Goal: Task Accomplishment & Management: Manage account settings

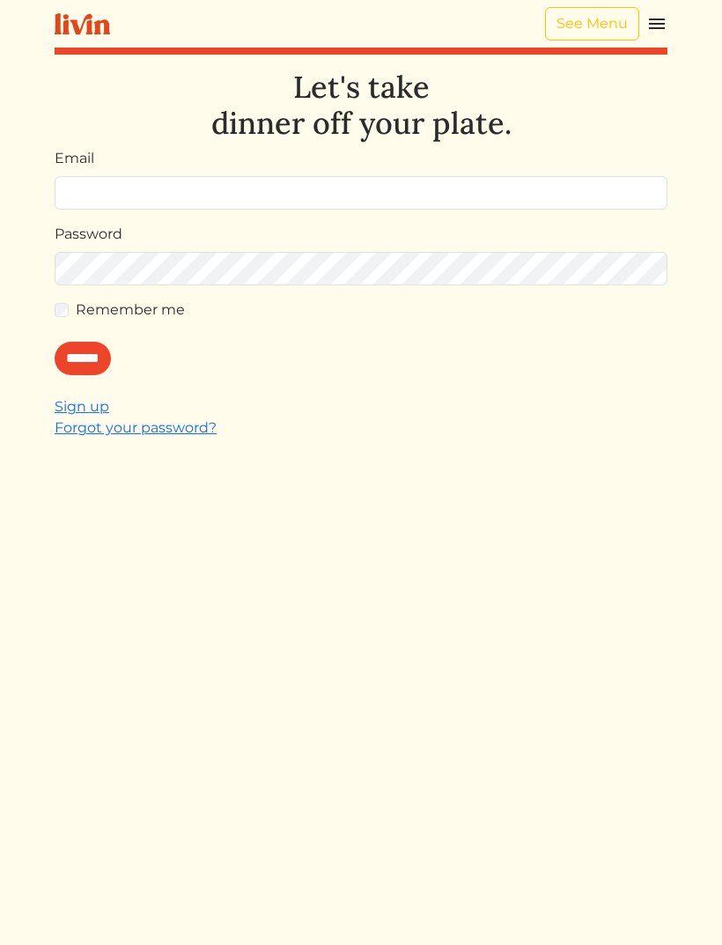
click at [531, 187] on input "Email" at bounding box center [361, 192] width 613 height 33
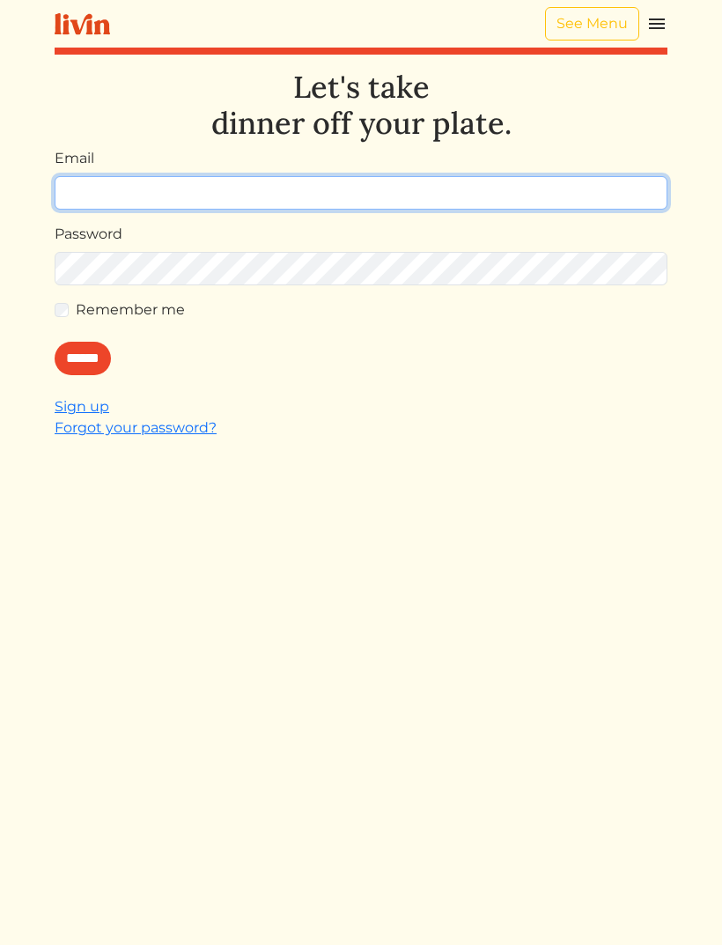
type input "**********"
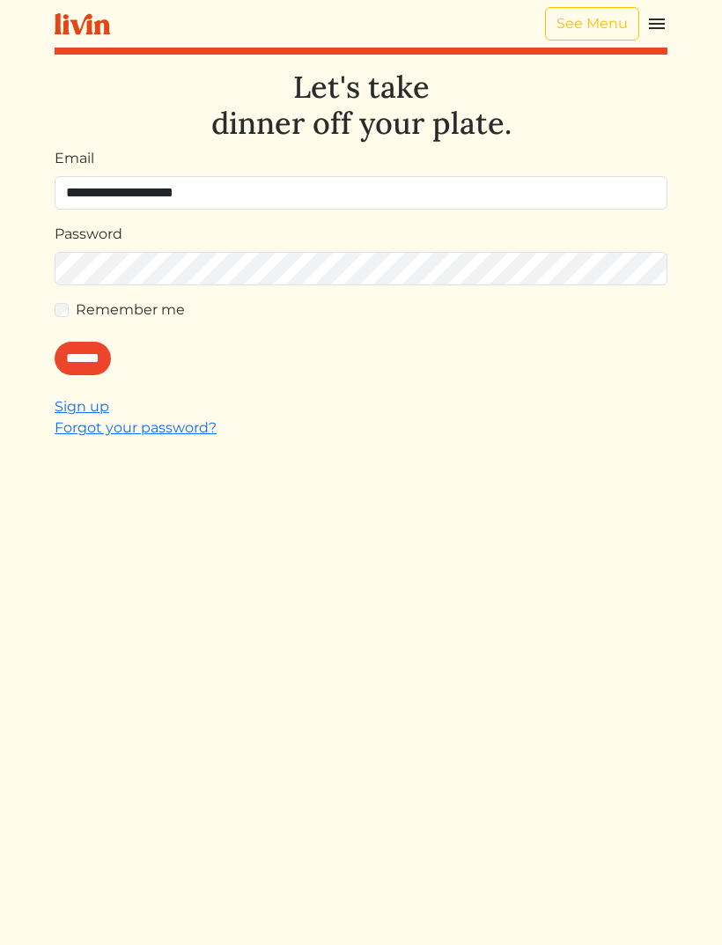
click at [87, 358] on input "******" at bounding box center [83, 358] width 56 height 33
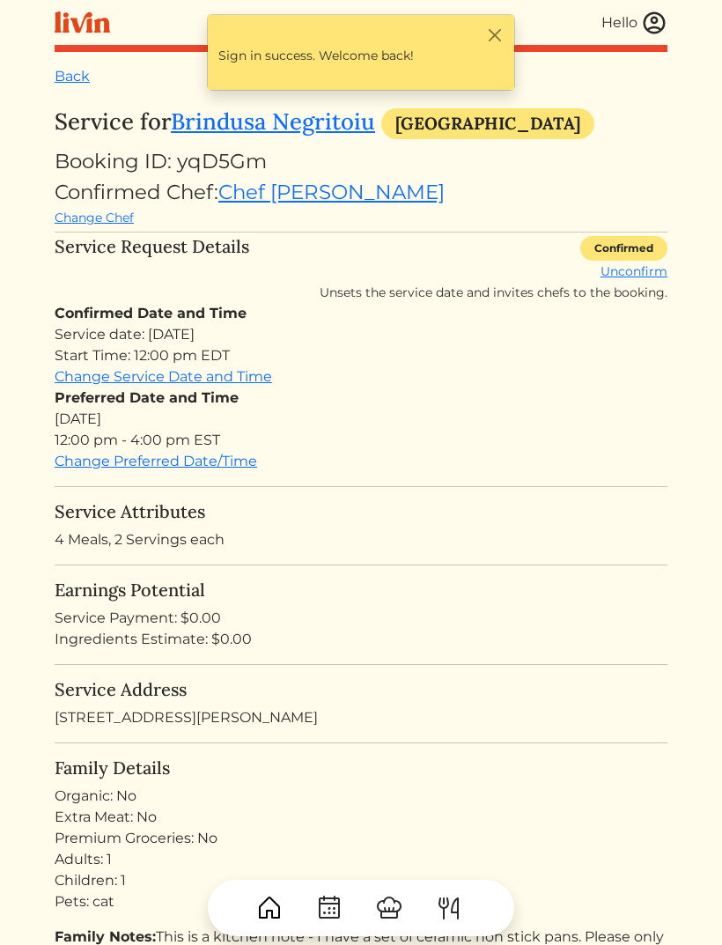
click at [651, 31] on img at bounding box center [654, 23] width 26 height 26
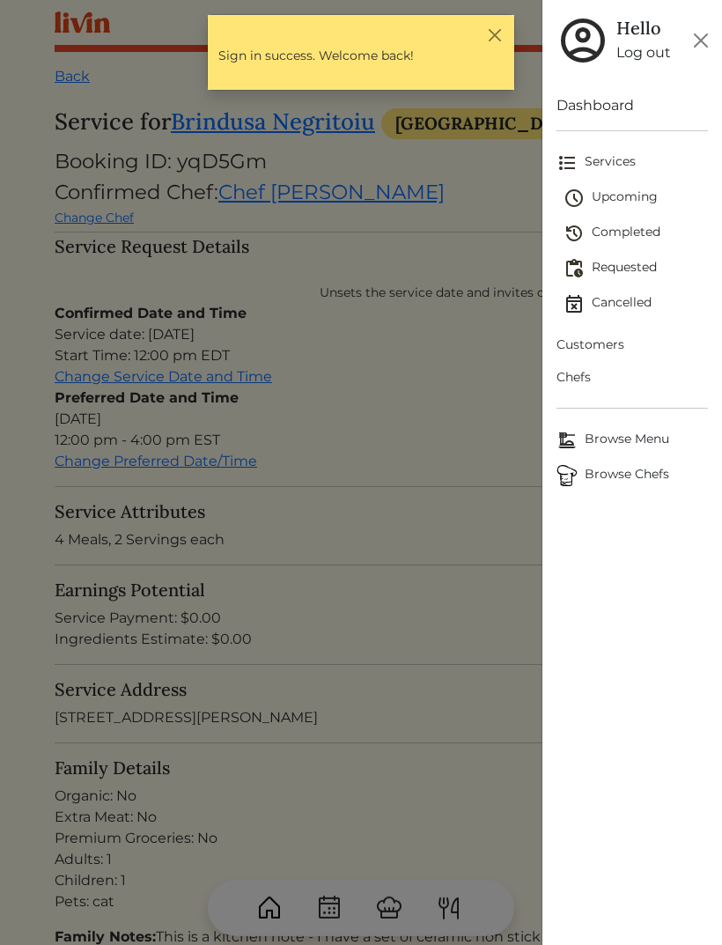
click at [635, 275] on span "Requested" at bounding box center [636, 268] width 144 height 21
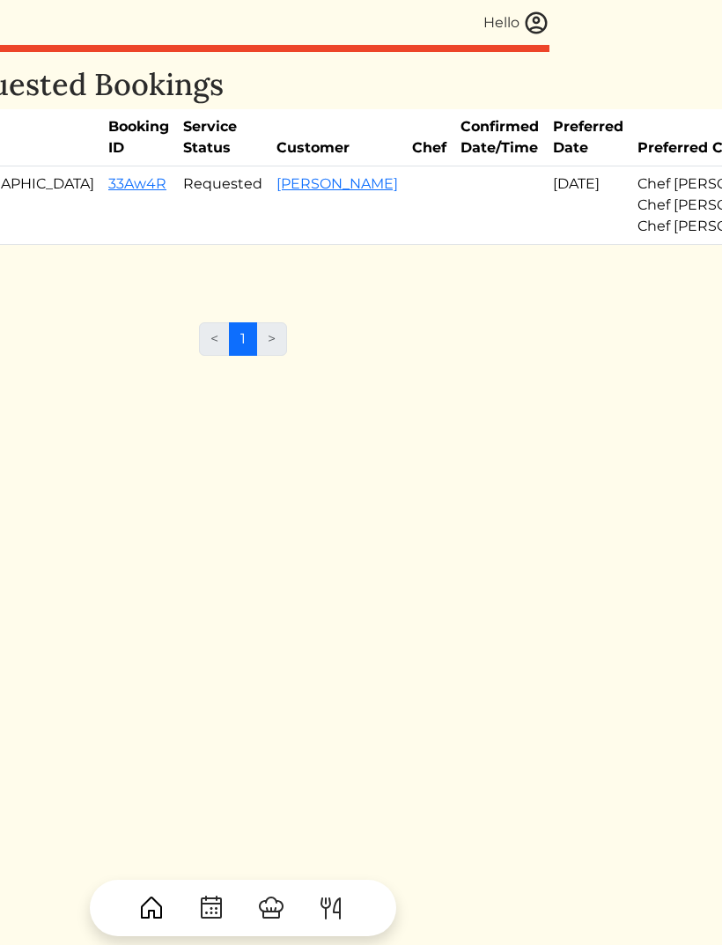
scroll to position [0, 123]
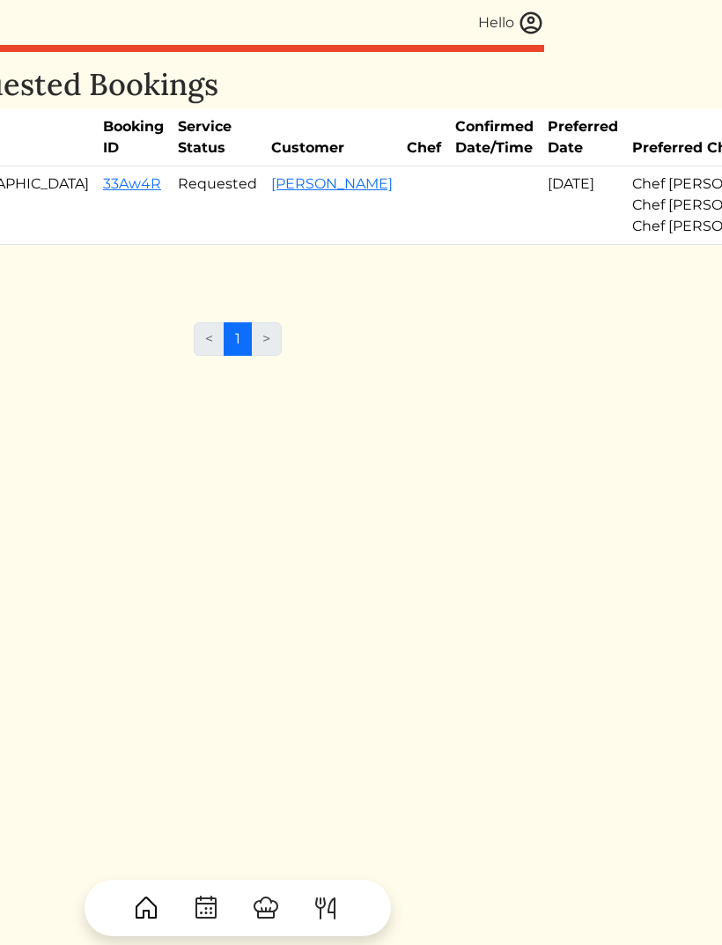
click at [525, 33] on img at bounding box center [531, 23] width 26 height 26
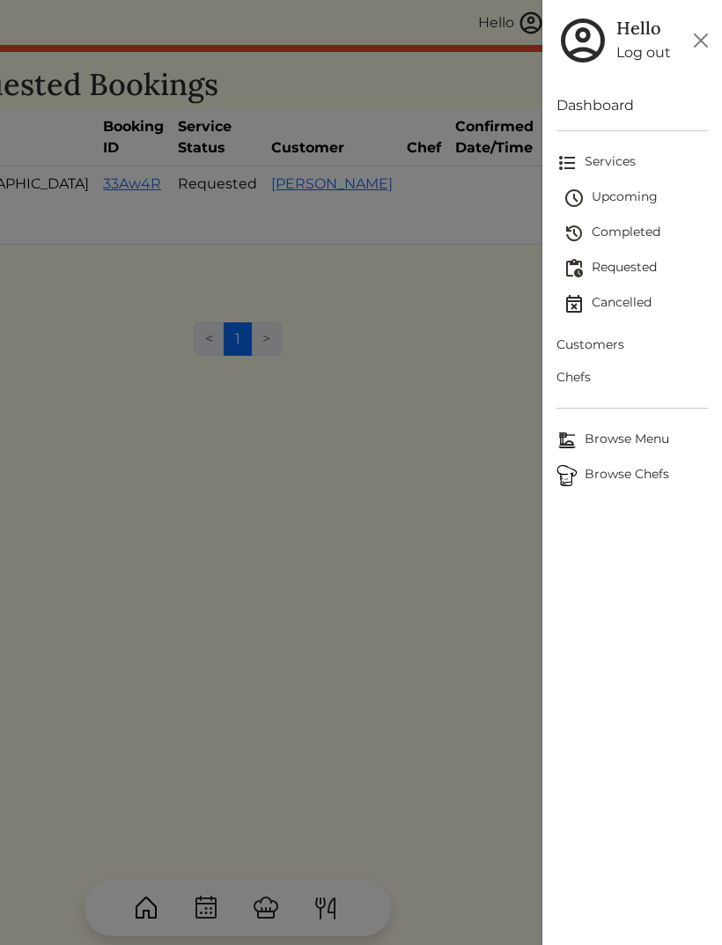
click at [471, 575] on div at bounding box center [361, 472] width 722 height 945
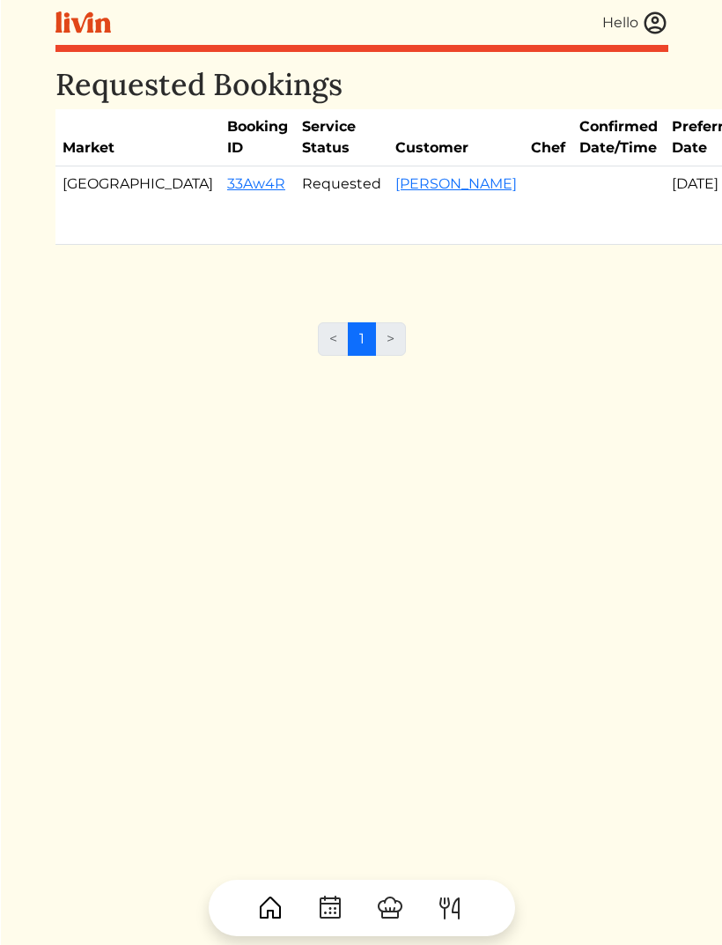
scroll to position [0, 22]
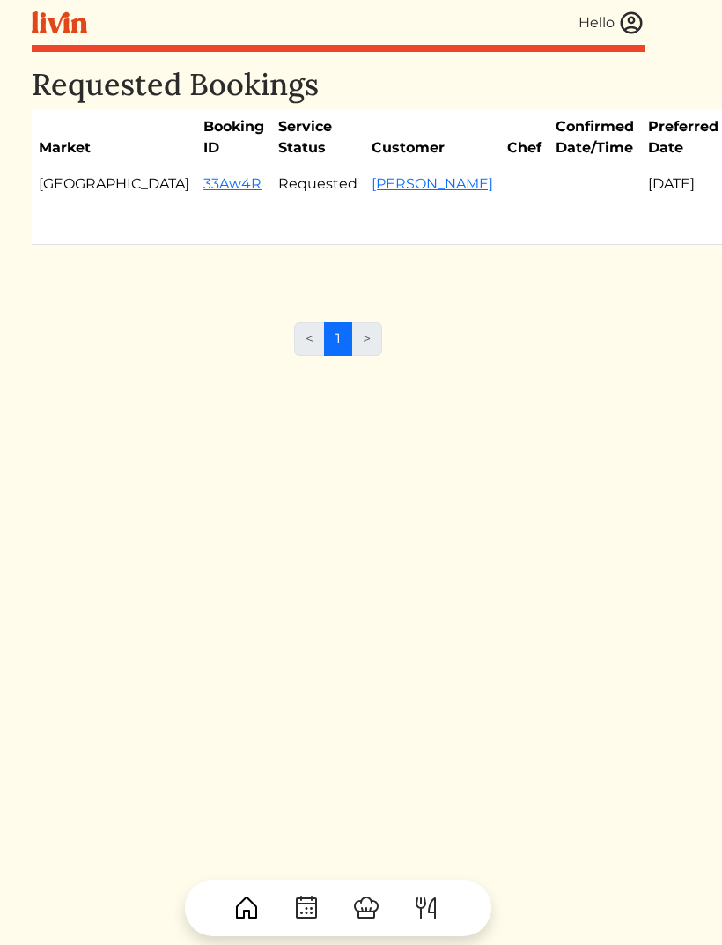
click at [204, 192] on link "33Aw4R" at bounding box center [233, 183] width 58 height 17
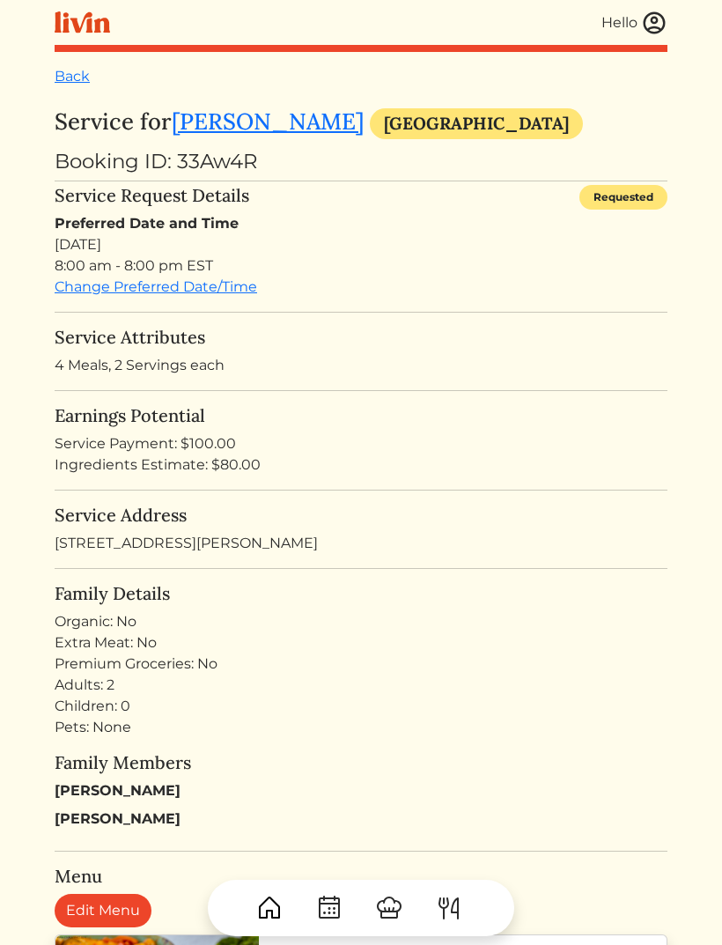
click at [653, 26] on img at bounding box center [654, 23] width 26 height 26
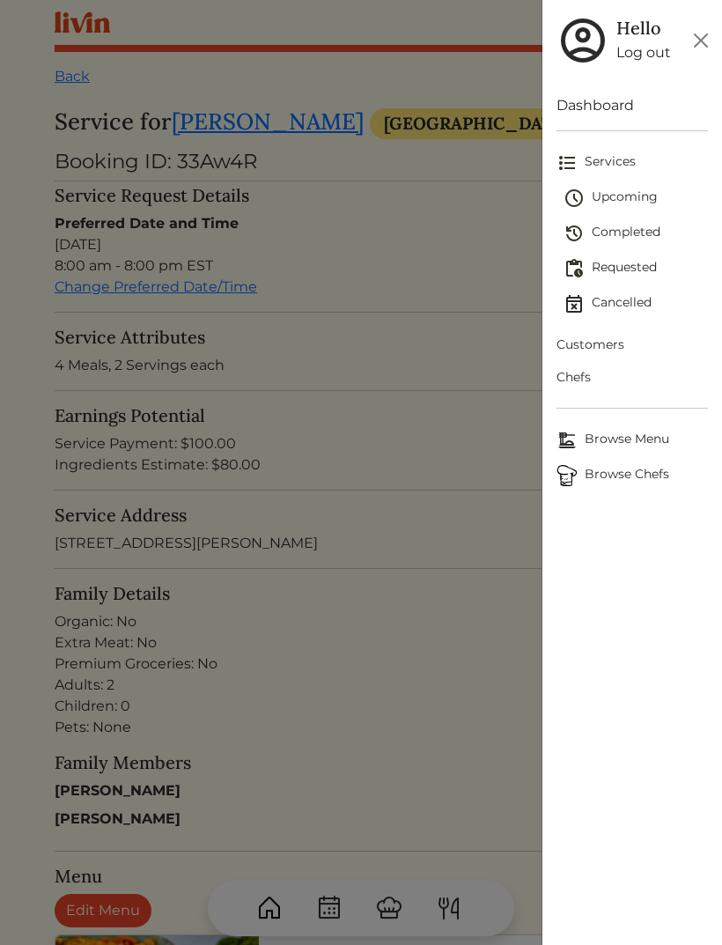
click at [620, 193] on span "Upcoming" at bounding box center [636, 198] width 144 height 21
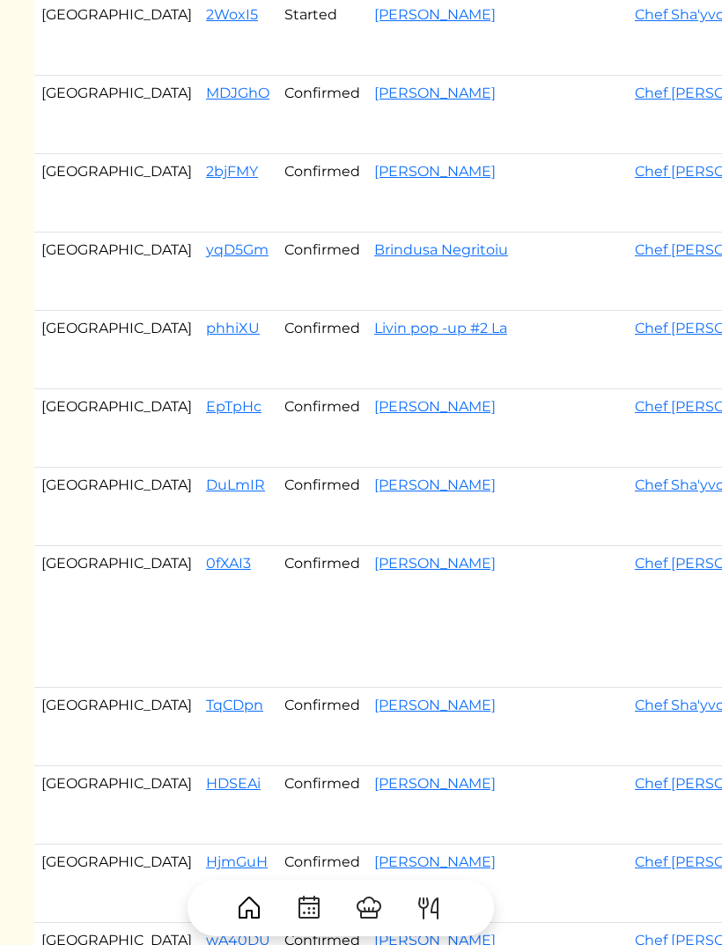
scroll to position [169, 0]
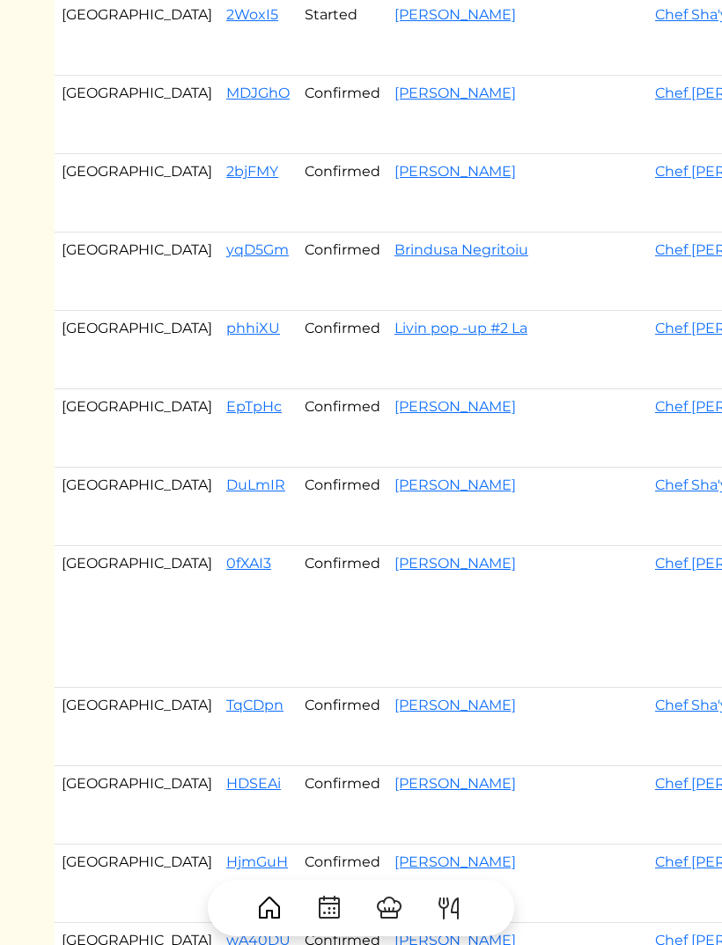
click at [226, 336] on link "phhiXU" at bounding box center [253, 328] width 54 height 17
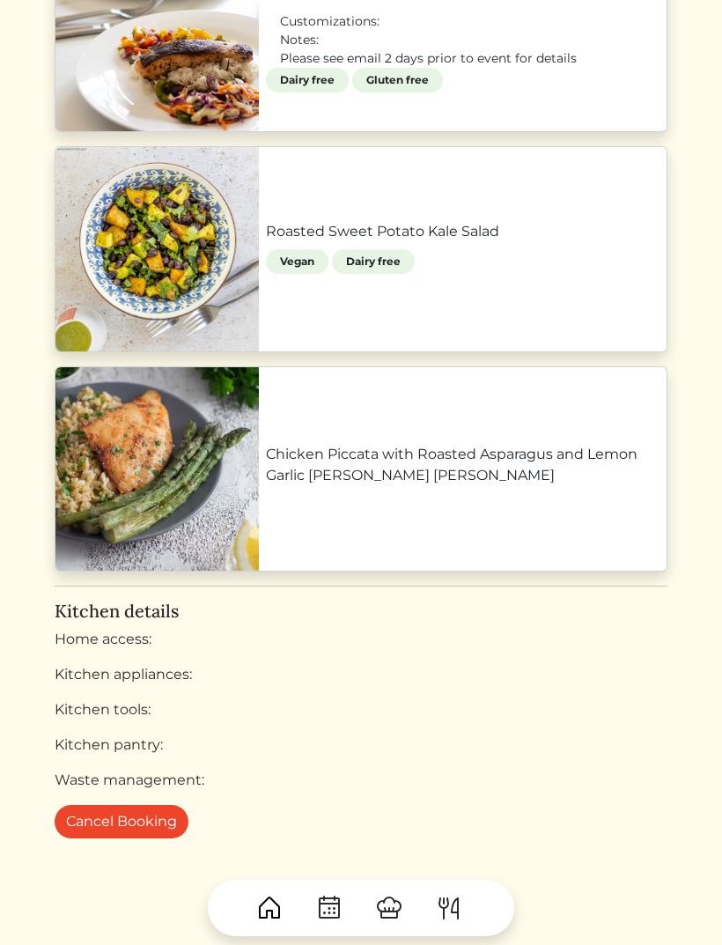
scroll to position [1220, 0]
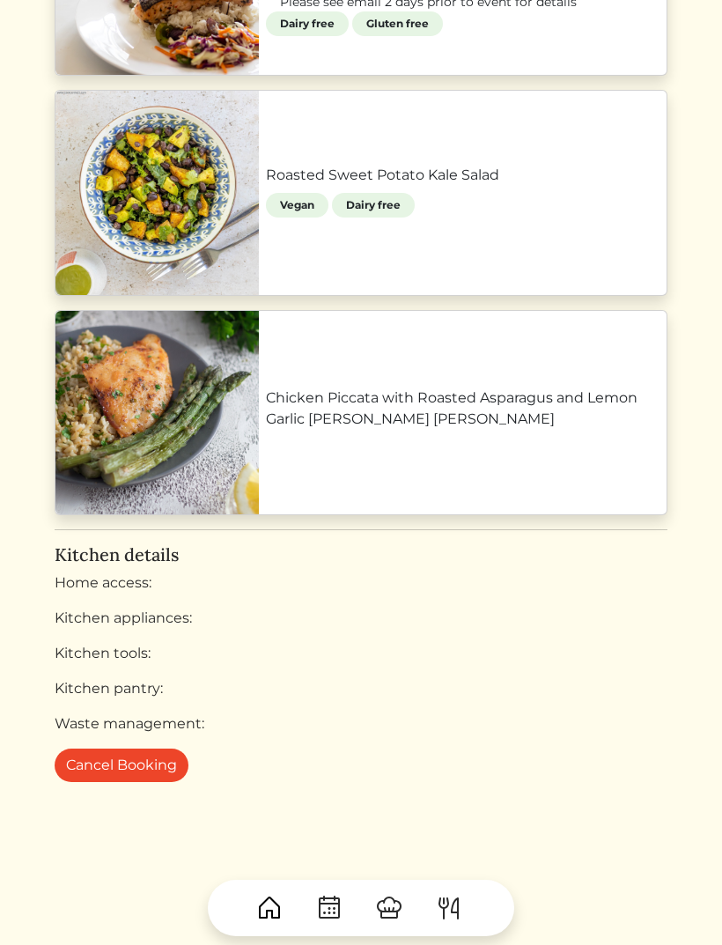
click at [114, 758] on button "Cancel Booking" at bounding box center [122, 764] width 134 height 33
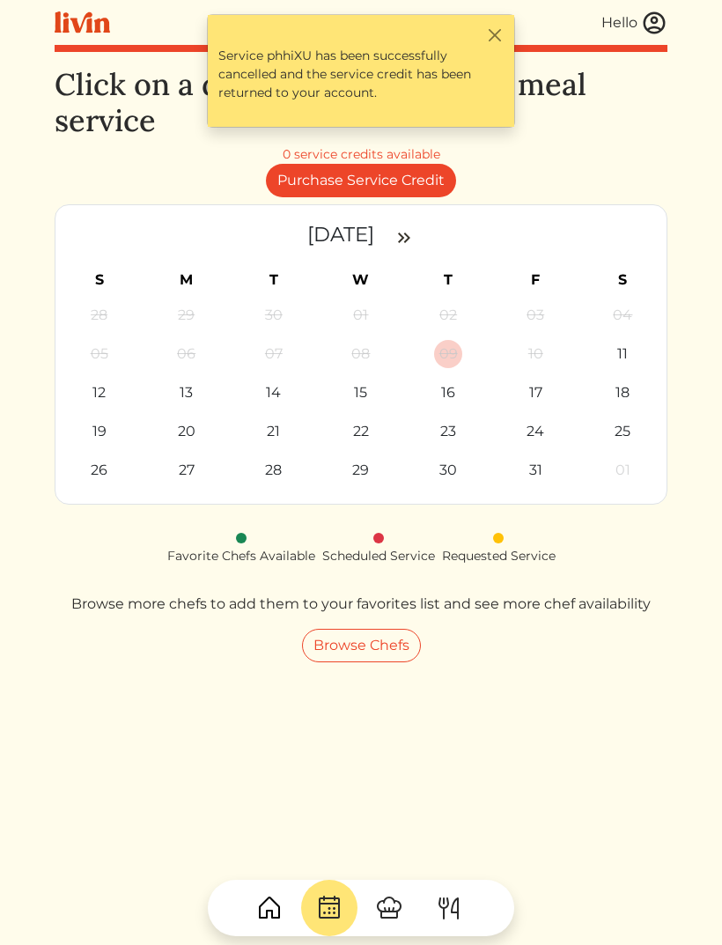
click at [494, 29] on button "Close" at bounding box center [494, 35] width 18 height 18
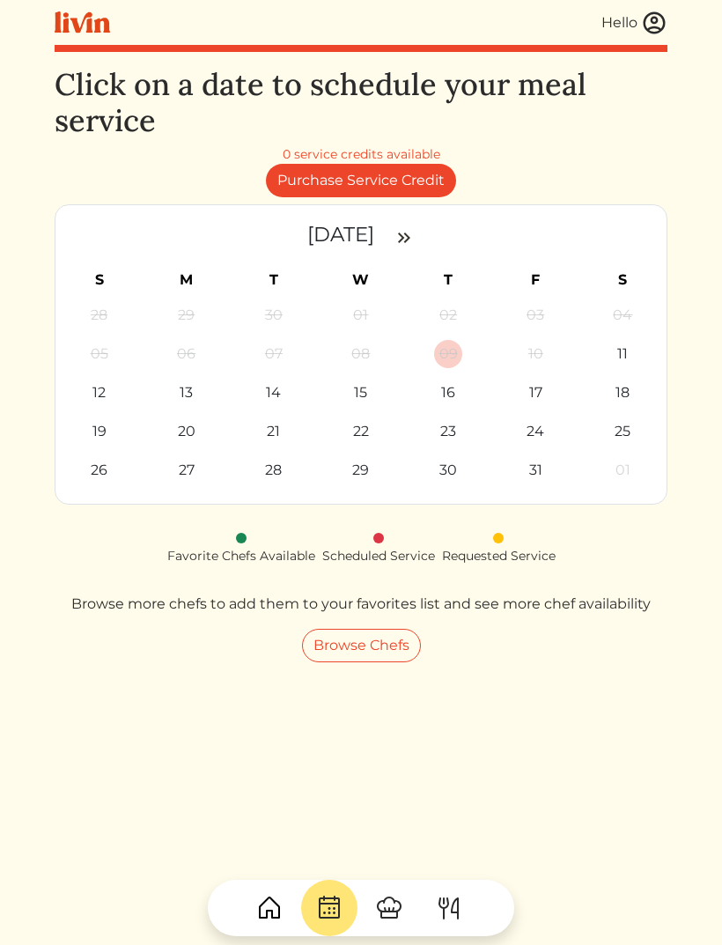
click at [650, 26] on img at bounding box center [654, 23] width 26 height 26
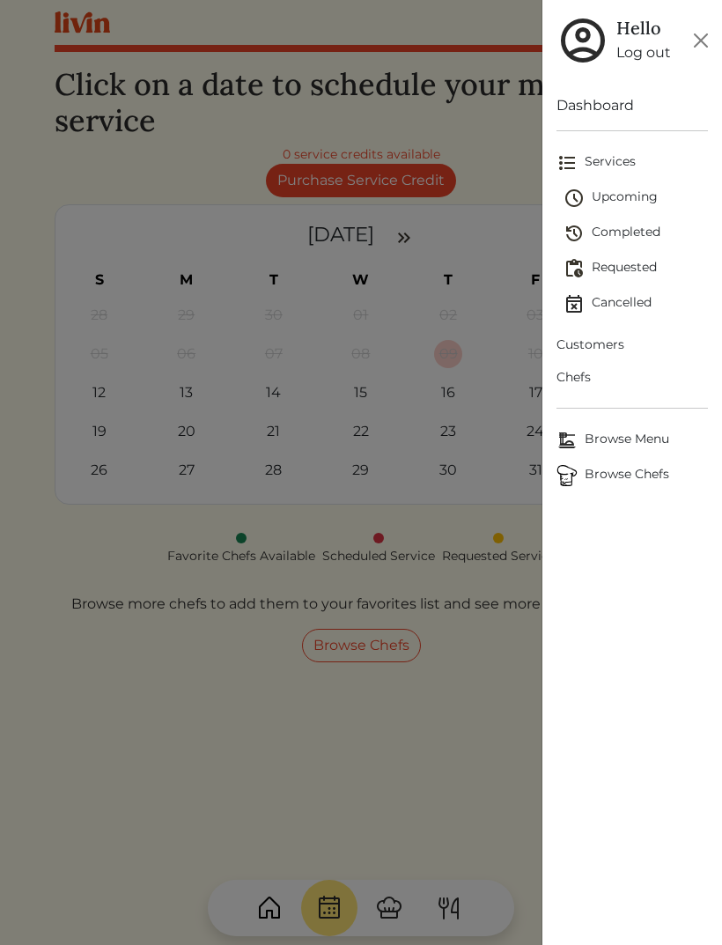
click at [463, 709] on div at bounding box center [361, 472] width 722 height 945
